Goal: Check status: Check status

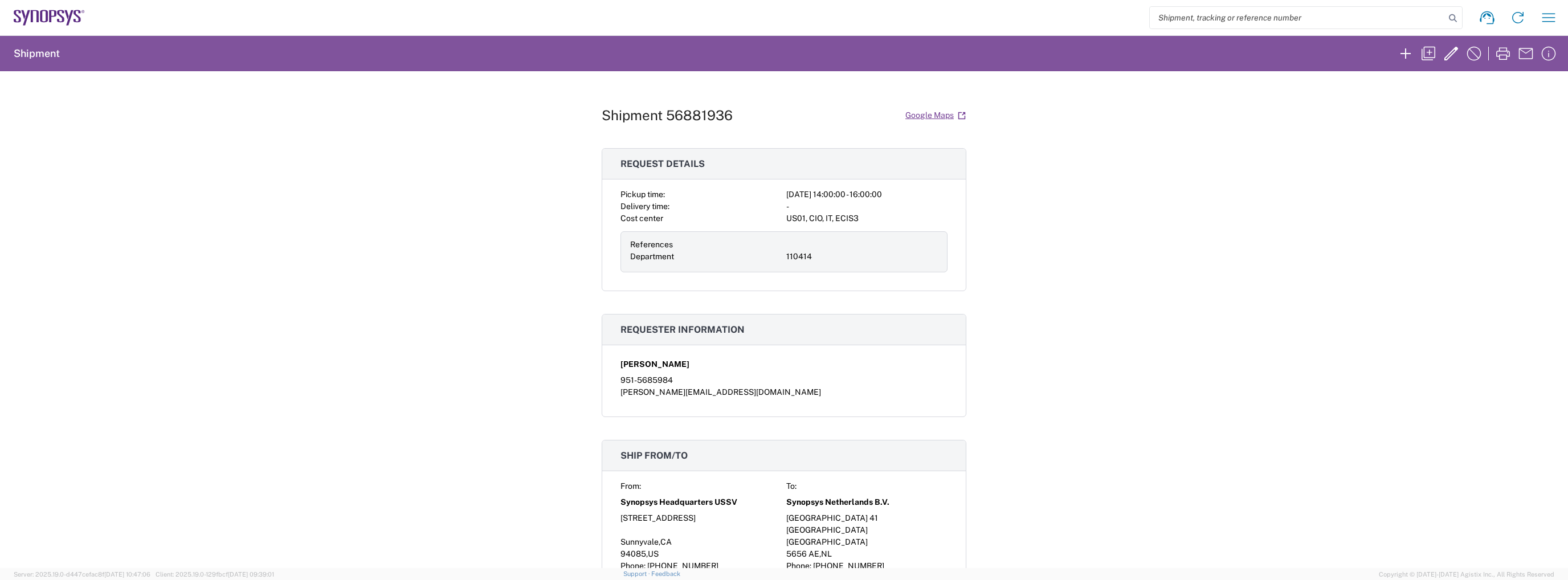
scroll to position [1196, 0]
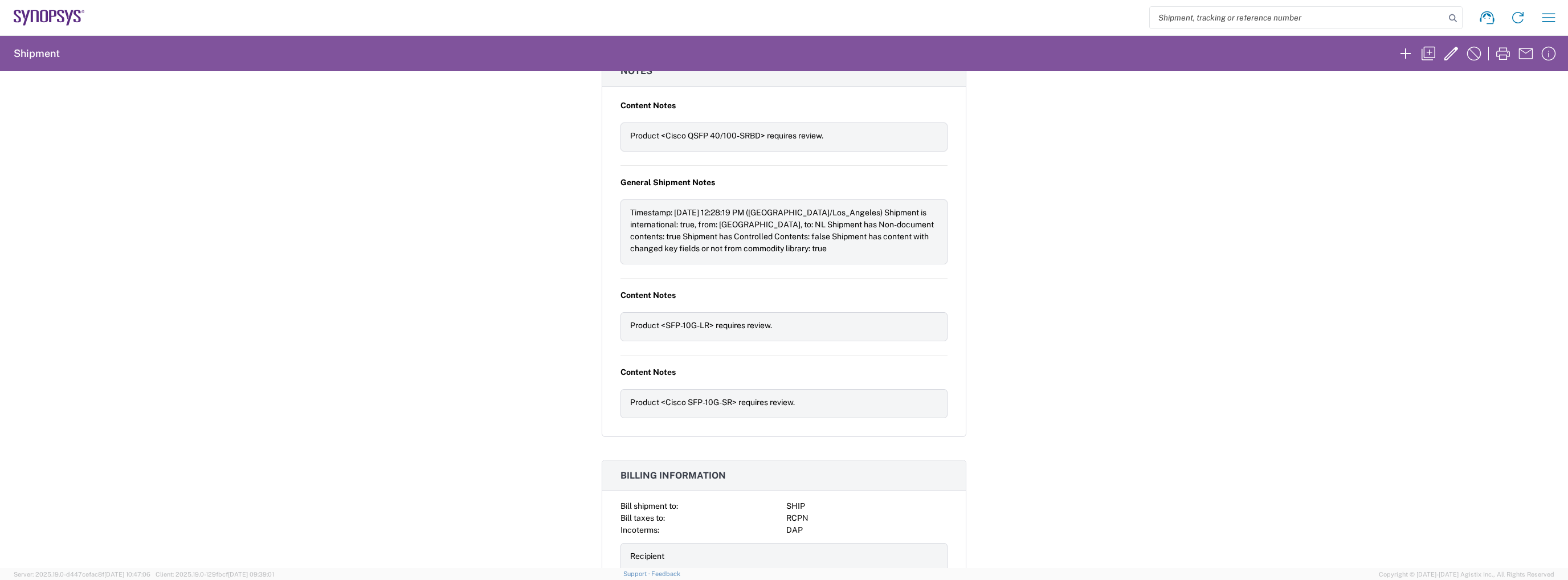
click at [29, 16] on icon at bounding box center [49, 17] width 71 height 16
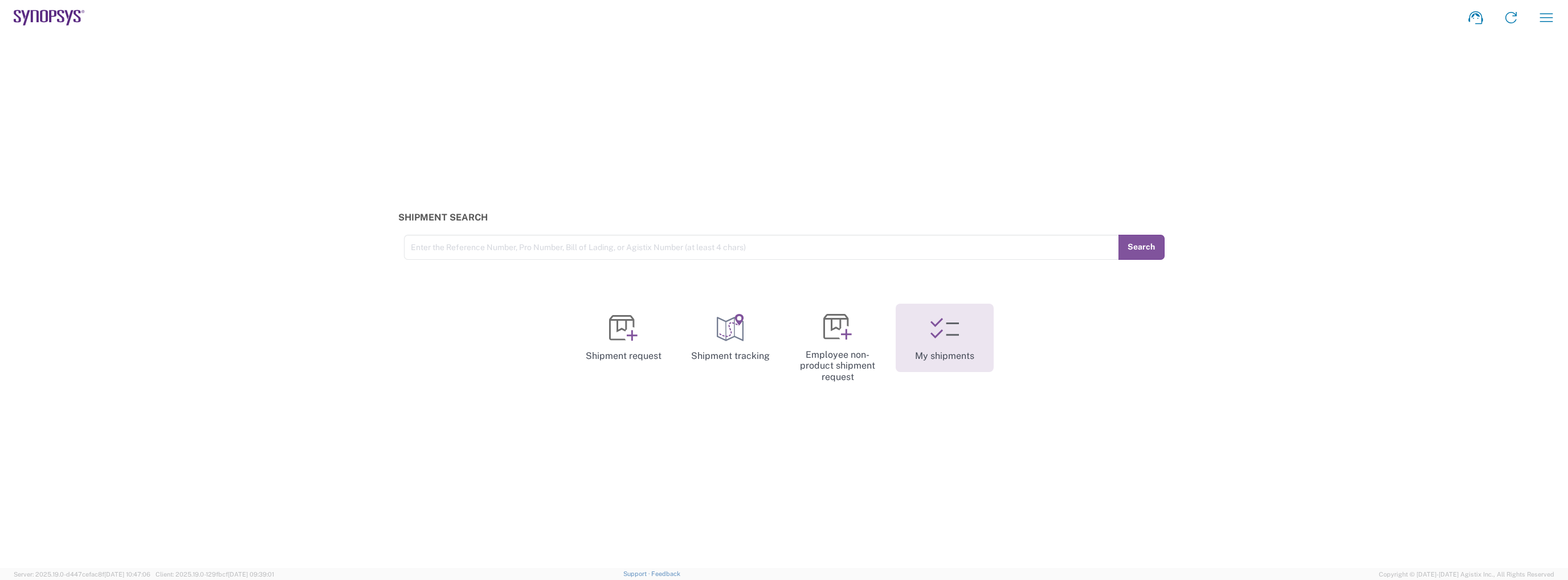
click at [922, 350] on link "My shipments" at bounding box center [944, 338] width 98 height 68
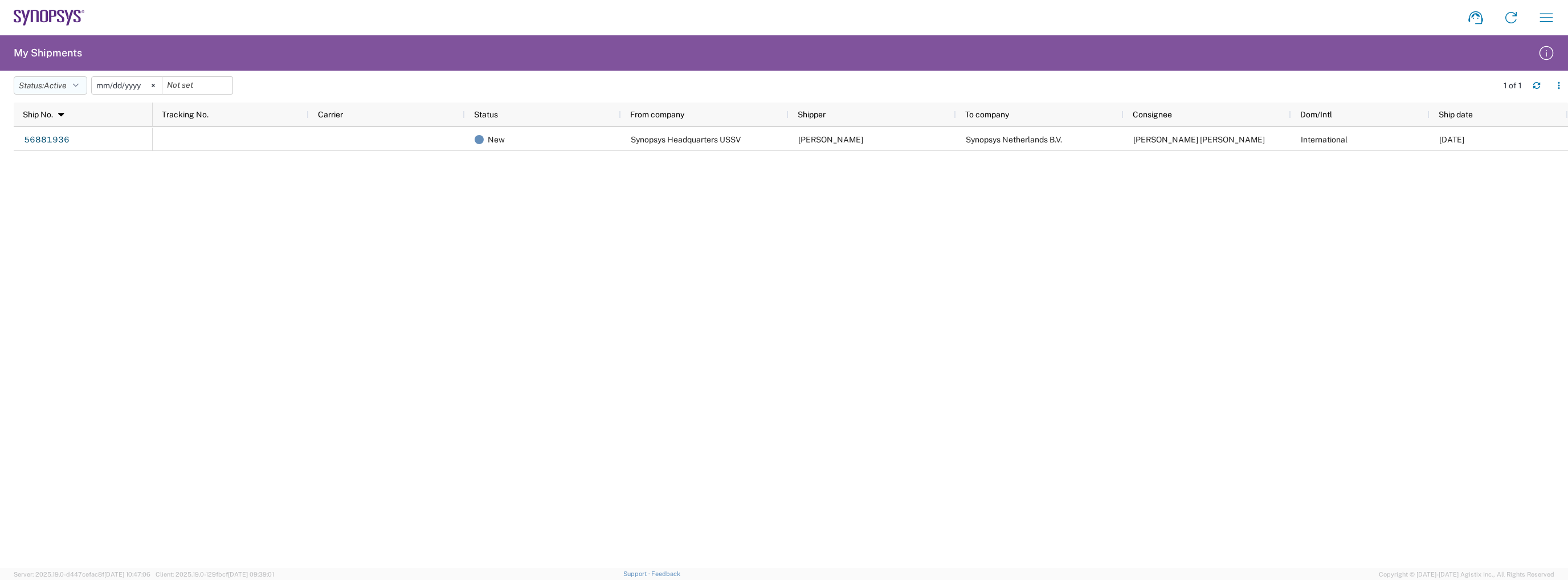
click at [56, 90] on span "Active" at bounding box center [55, 85] width 23 height 9
click at [43, 146] on span "All" at bounding box center [81, 146] width 133 height 18
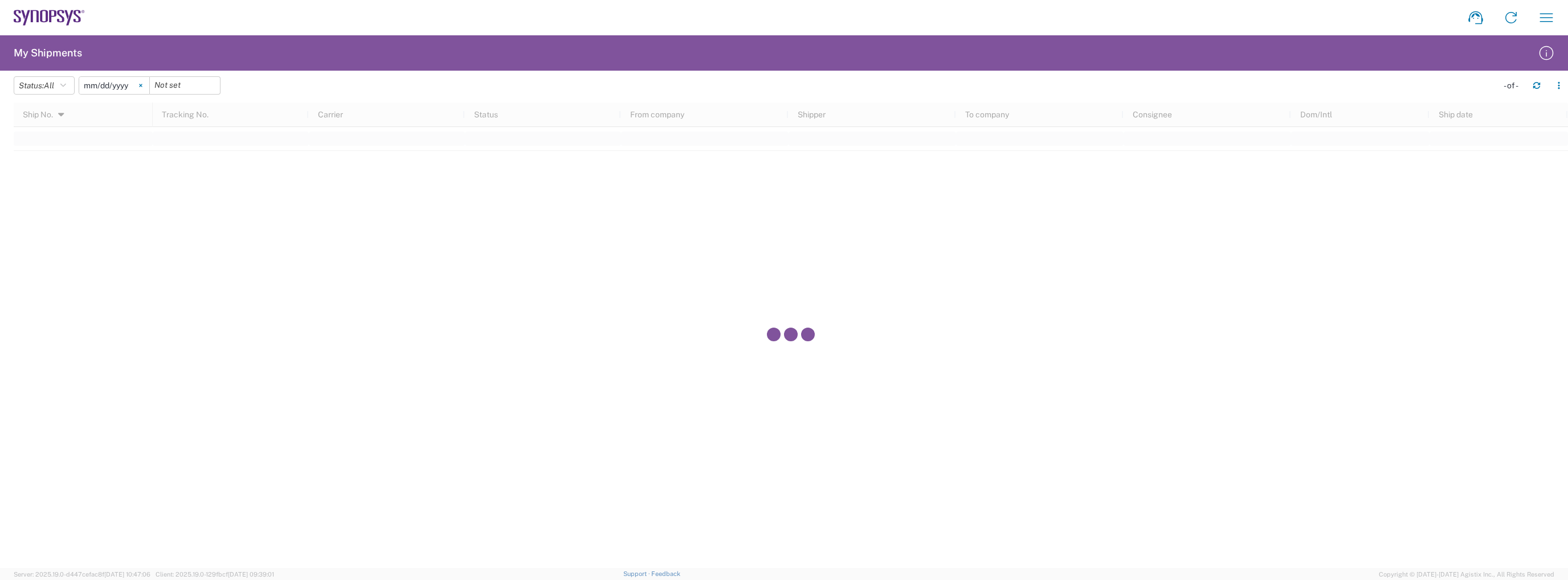
click at [142, 85] on icon at bounding box center [140, 85] width 3 height 3
click at [49, 91] on button "Status: All" at bounding box center [44, 85] width 61 height 18
click at [43, 217] on span "Delivered" at bounding box center [81, 215] width 133 height 18
click at [51, 86] on span "Delivered" at bounding box center [61, 85] width 34 height 9
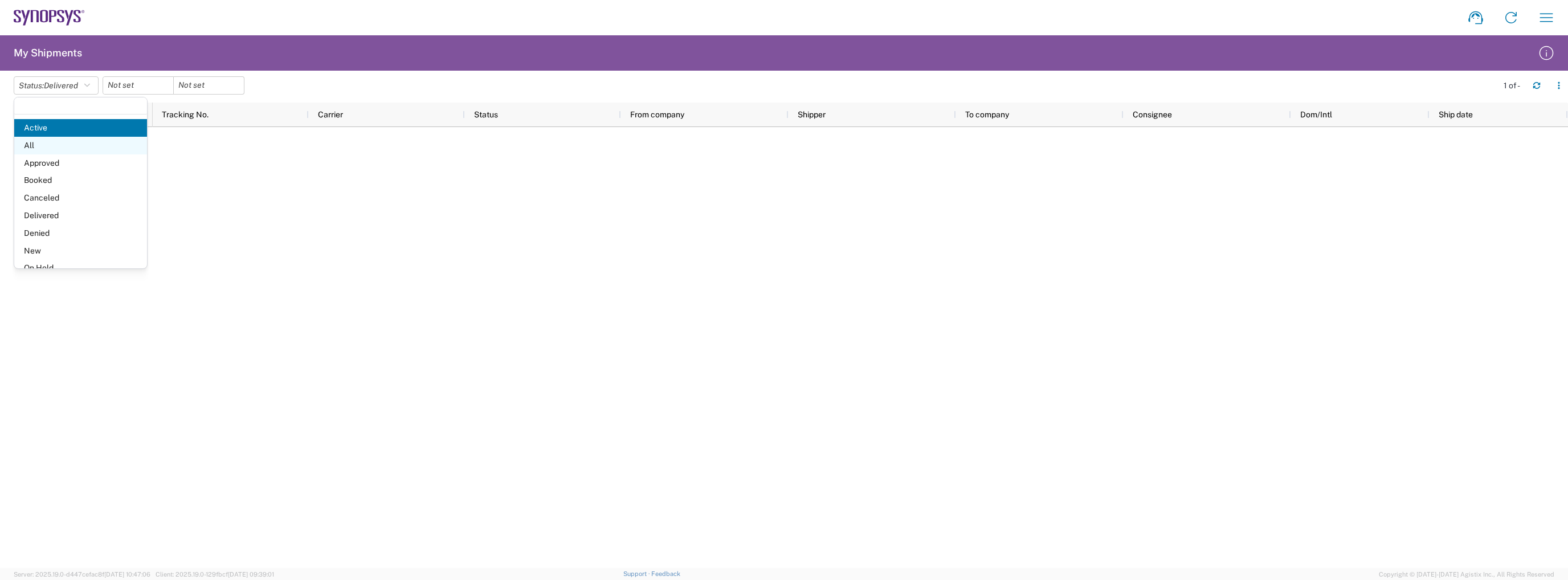
click at [47, 148] on span "All" at bounding box center [81, 146] width 133 height 18
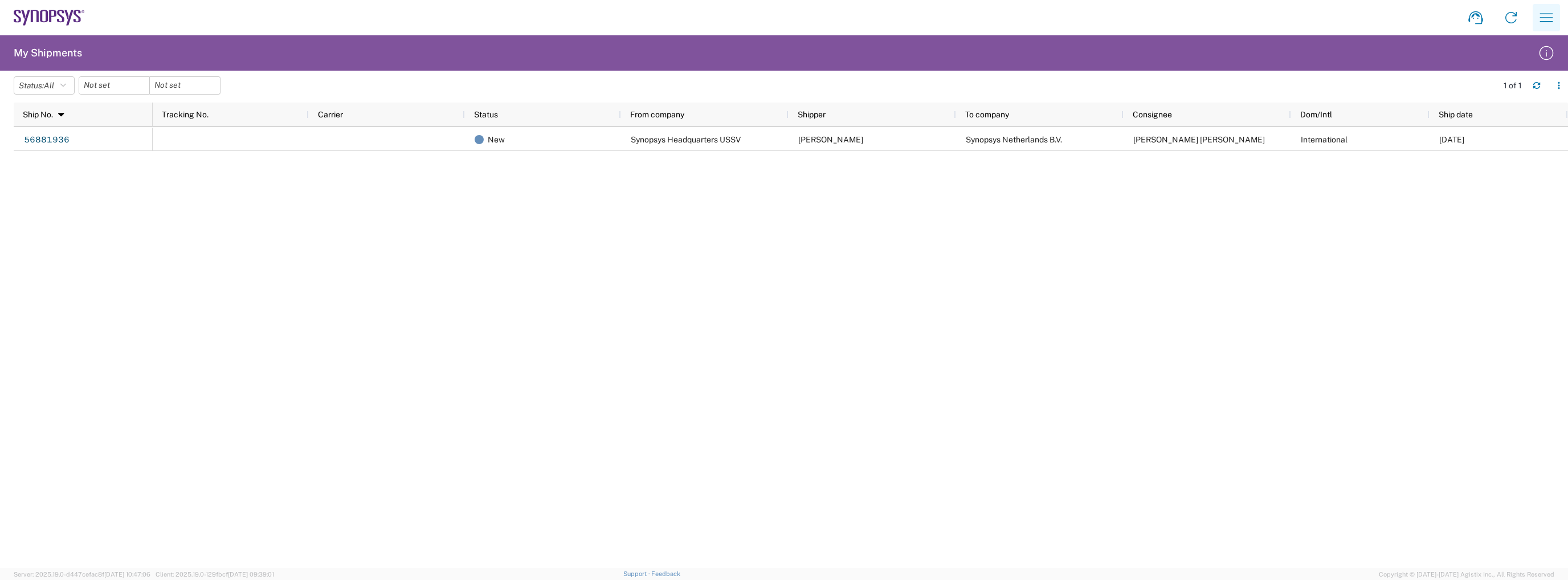
click at [1539, 16] on icon "button" at bounding box center [1546, 17] width 18 height 18
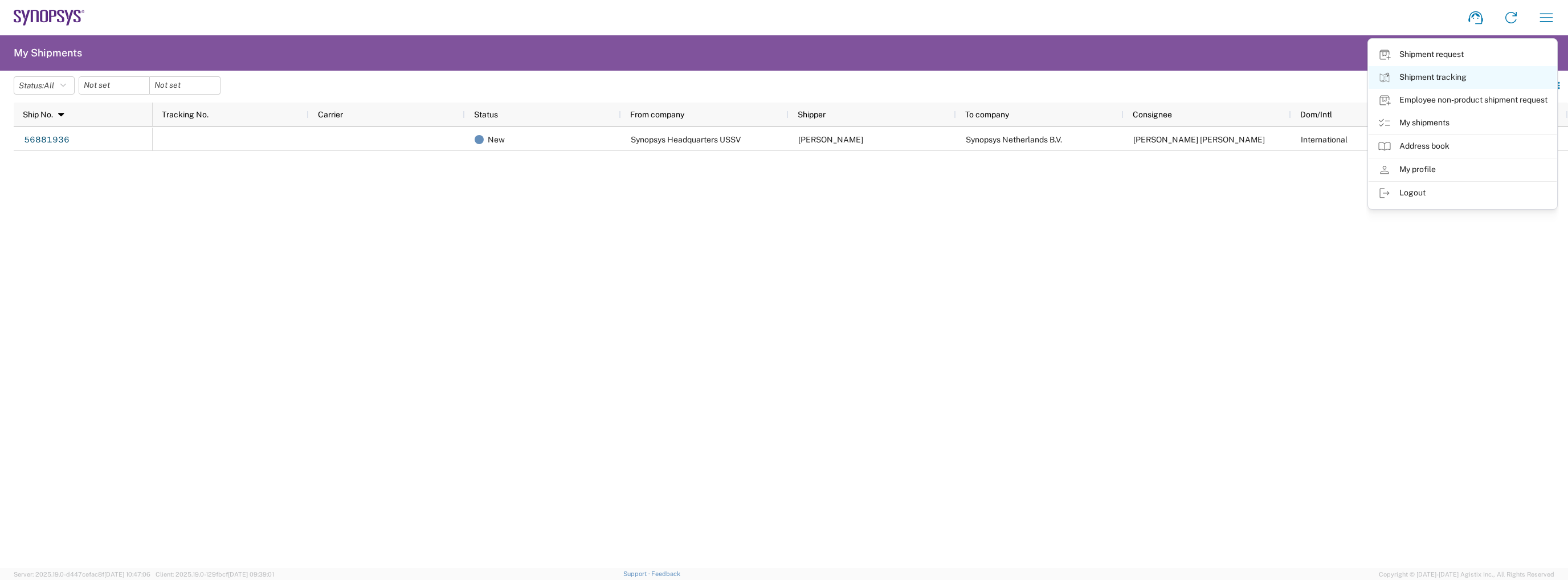
click at [1424, 70] on link "Shipment tracking" at bounding box center [1462, 77] width 188 height 23
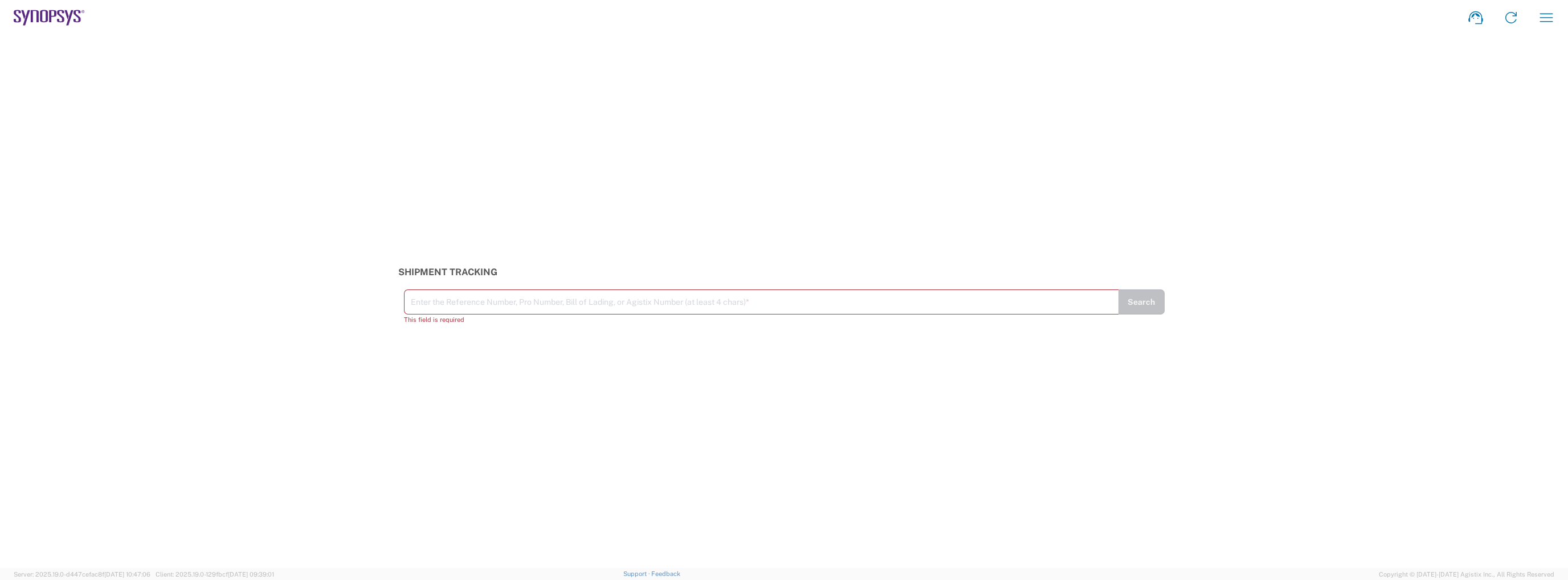
click at [588, 513] on div "Shipment Tracking Enter the Reference Number, Pro Number, Bill of Lading, or Ag…" at bounding box center [784, 302] width 1568 height 533
click at [496, 308] on input "text" at bounding box center [761, 301] width 701 height 20
click at [458, 297] on input "text" at bounding box center [761, 301] width 701 height 20
paste input "52765465"
type input "52765465"
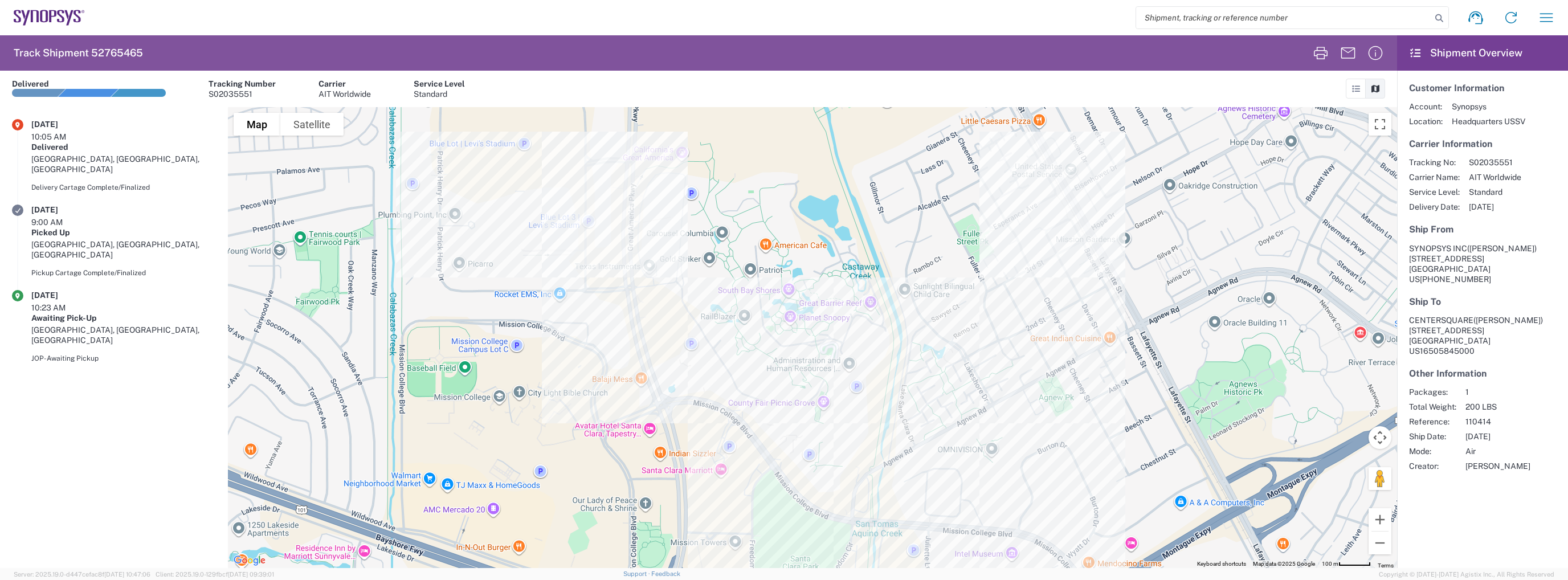
click at [1348, 90] on link at bounding box center [1355, 88] width 20 height 20
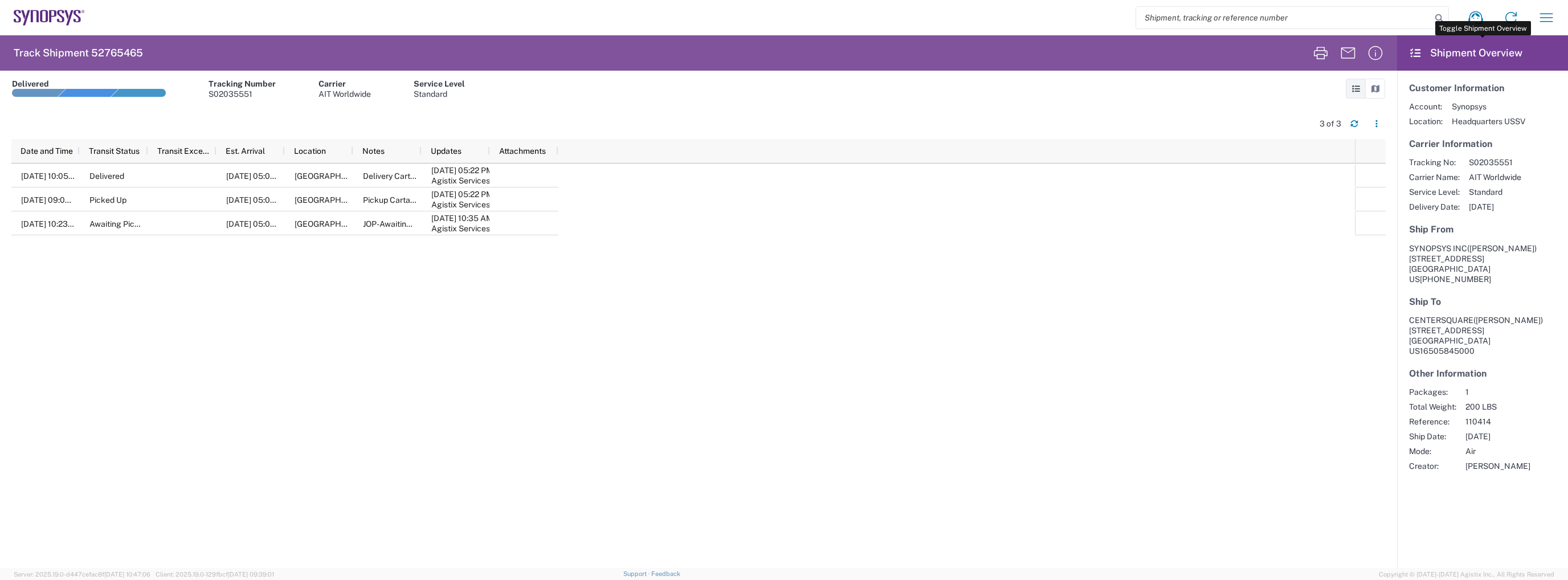
click at [1416, 51] on icon at bounding box center [1415, 53] width 13 height 10
